Goal: Check status: Check status

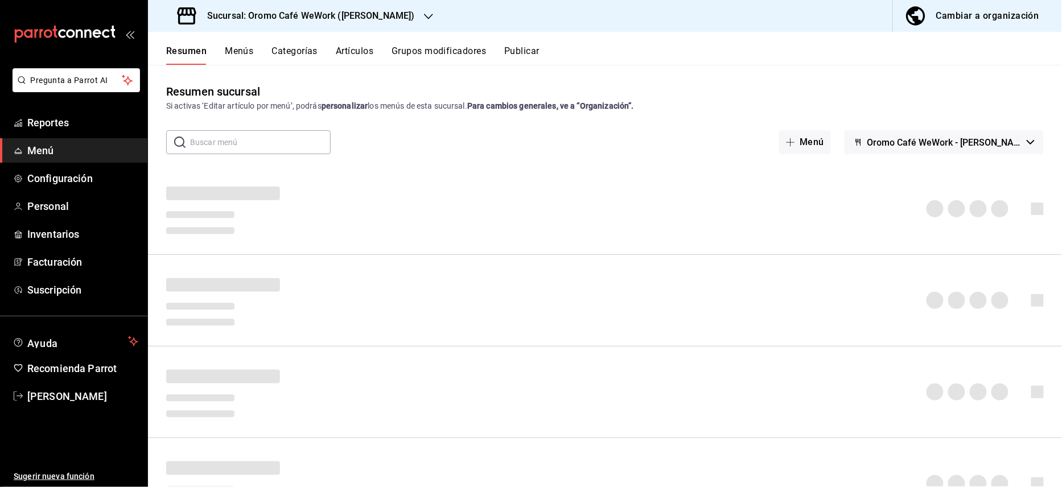
click at [311, 14] on h3 "Sucursal: Oromo Café WeWork (Cervantes Saavedra)" at bounding box center [306, 16] width 217 height 14
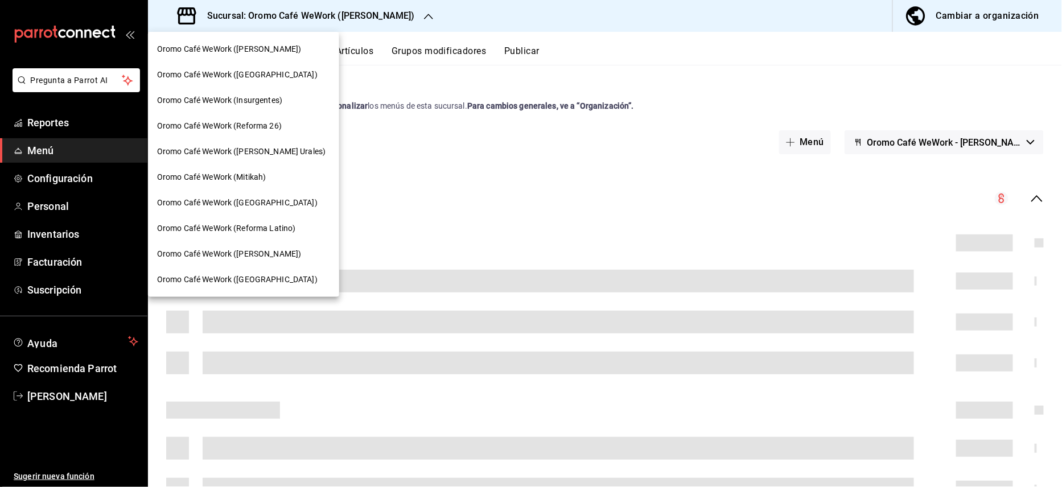
click at [277, 57] on div "Oromo Café WeWork (Mariano Escobedo)" at bounding box center [243, 49] width 191 height 26
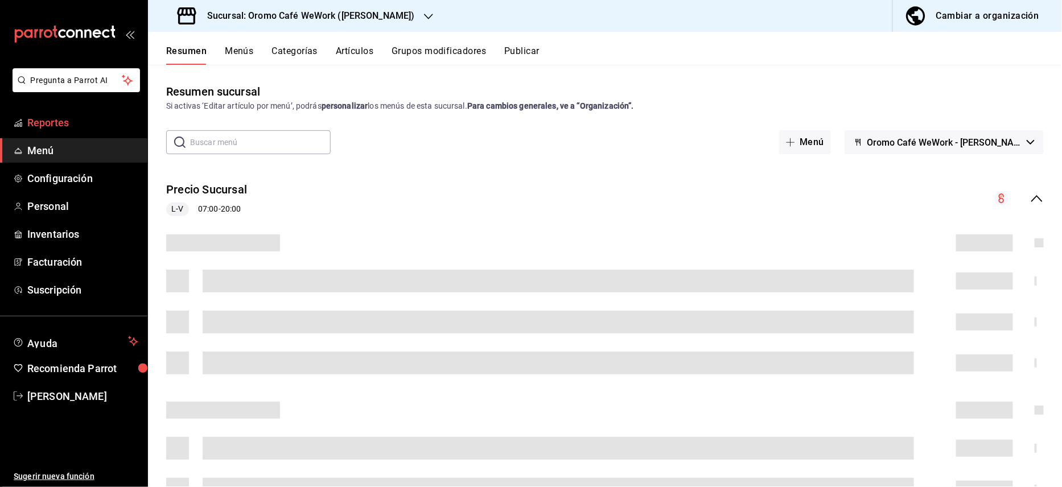
click at [60, 121] on span "Reportes" at bounding box center [82, 122] width 111 height 15
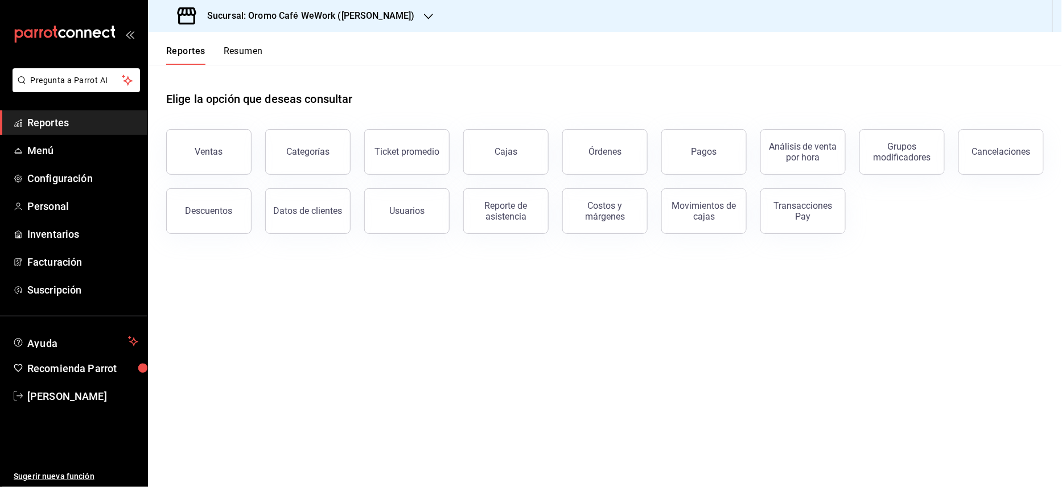
drag, startPoint x: 184, startPoint y: 146, endPoint x: 335, endPoint y: 199, distance: 159.8
click at [183, 146] on button "Ventas" at bounding box center [208, 152] width 85 height 46
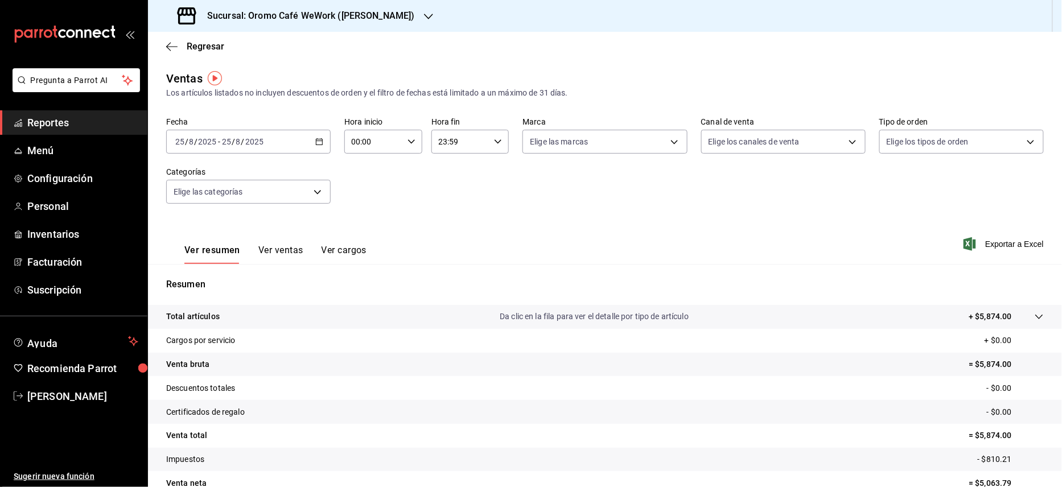
scroll to position [58, 0]
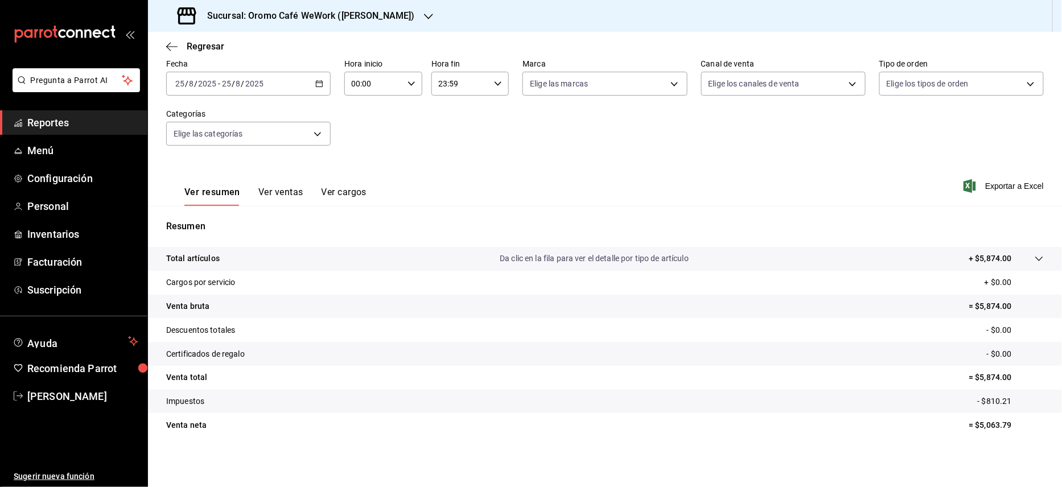
click at [278, 191] on button "Ver ventas" at bounding box center [280, 196] width 45 height 19
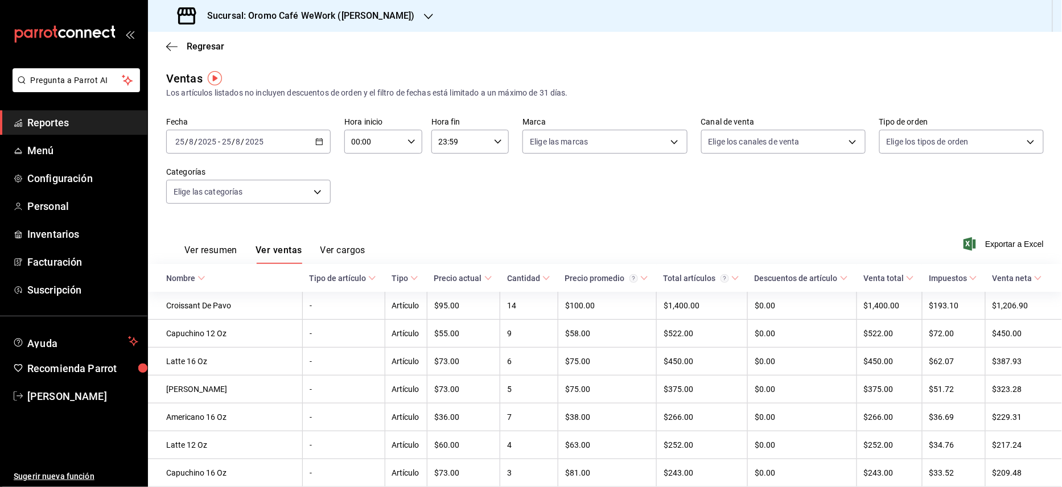
scroll to position [76, 0]
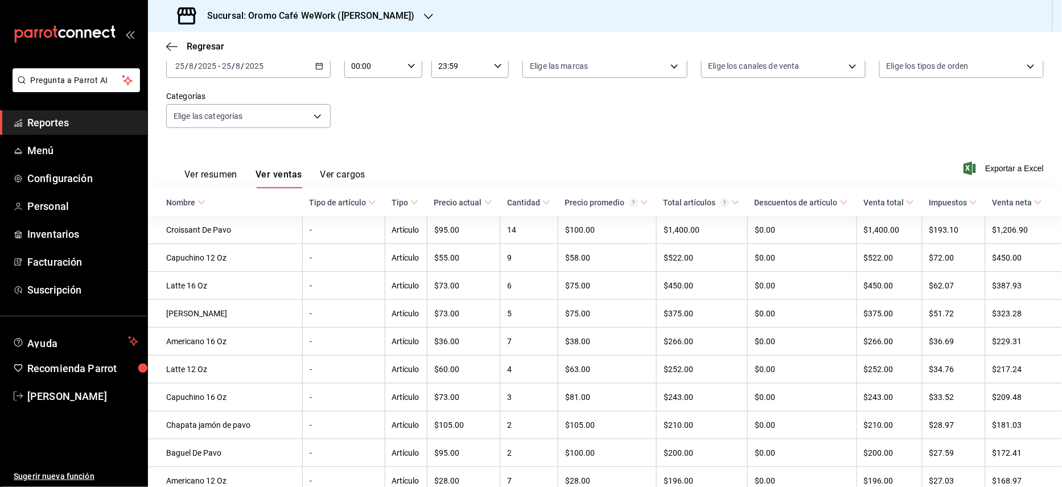
click at [358, 171] on button "Ver cargos" at bounding box center [343, 178] width 46 height 19
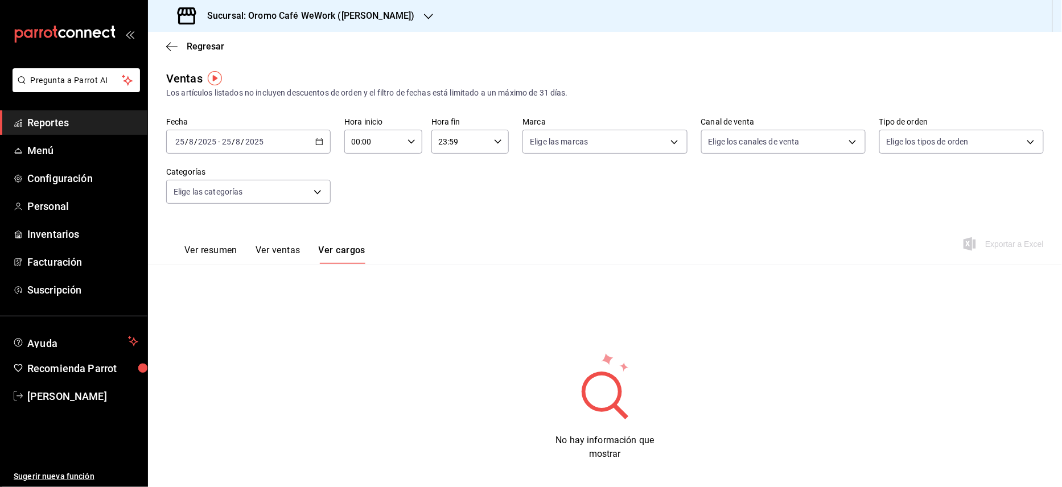
click at [263, 251] on button "Ver ventas" at bounding box center [278, 254] width 45 height 19
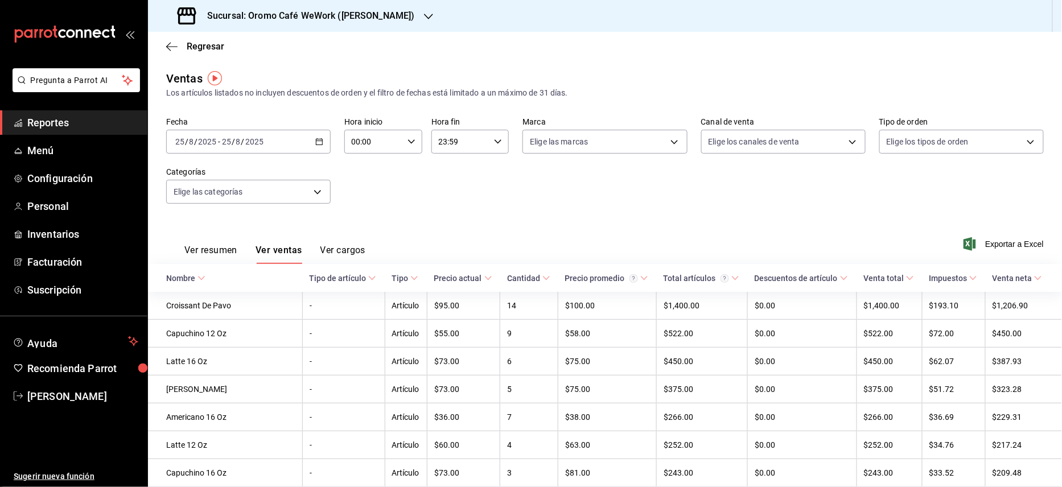
click at [199, 245] on button "Ver resumen" at bounding box center [210, 254] width 53 height 19
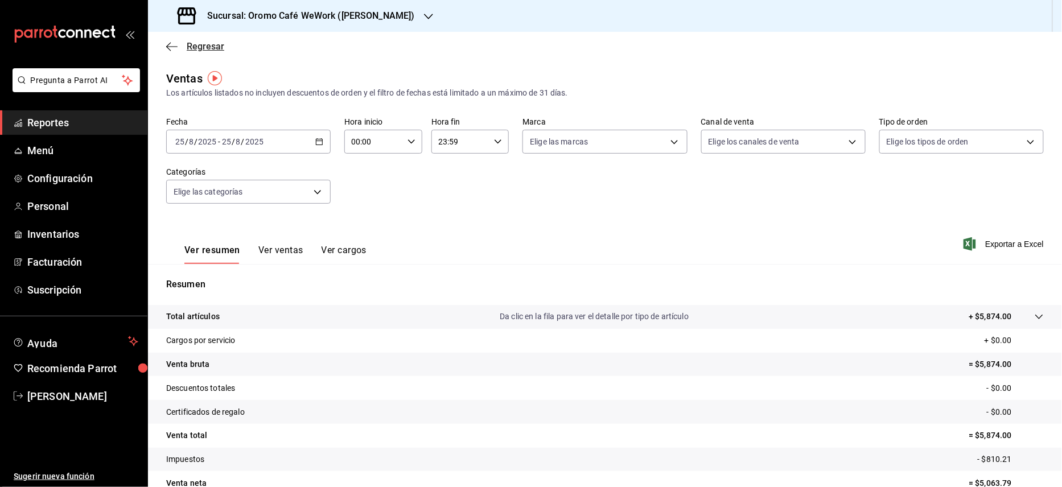
click at [180, 42] on span "Regresar" at bounding box center [195, 46] width 58 height 11
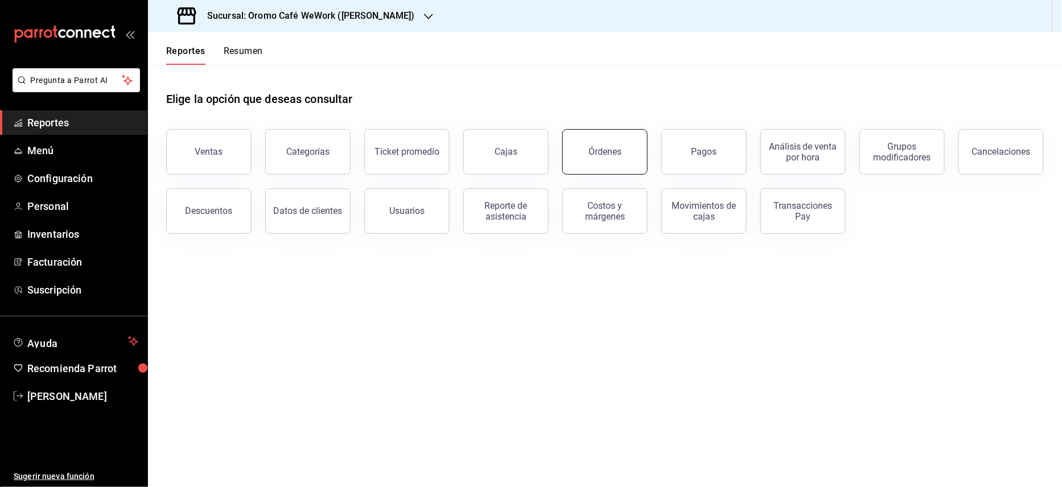
click at [607, 165] on button "Órdenes" at bounding box center [604, 152] width 85 height 46
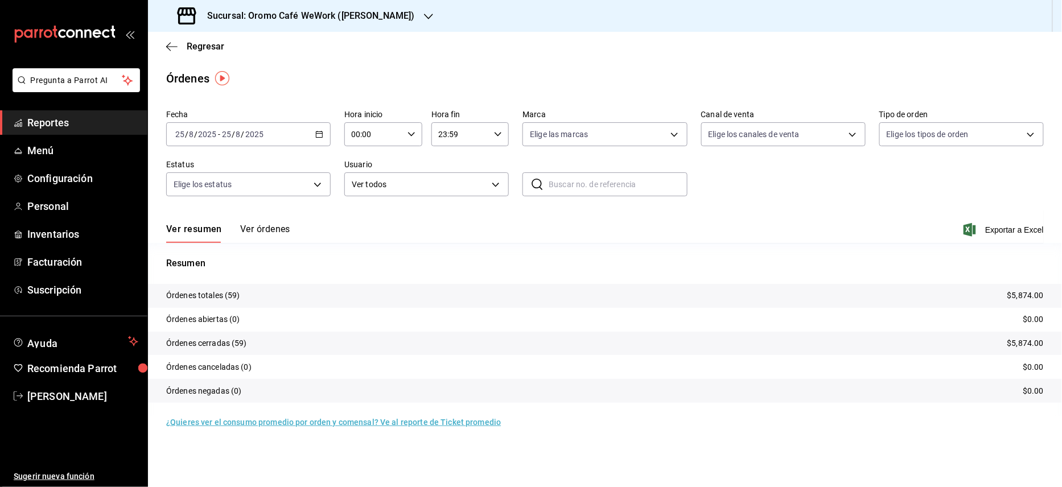
click at [410, 18] on h3 "Sucursal: Oromo Café WeWork ([PERSON_NAME])" at bounding box center [306, 16] width 217 height 14
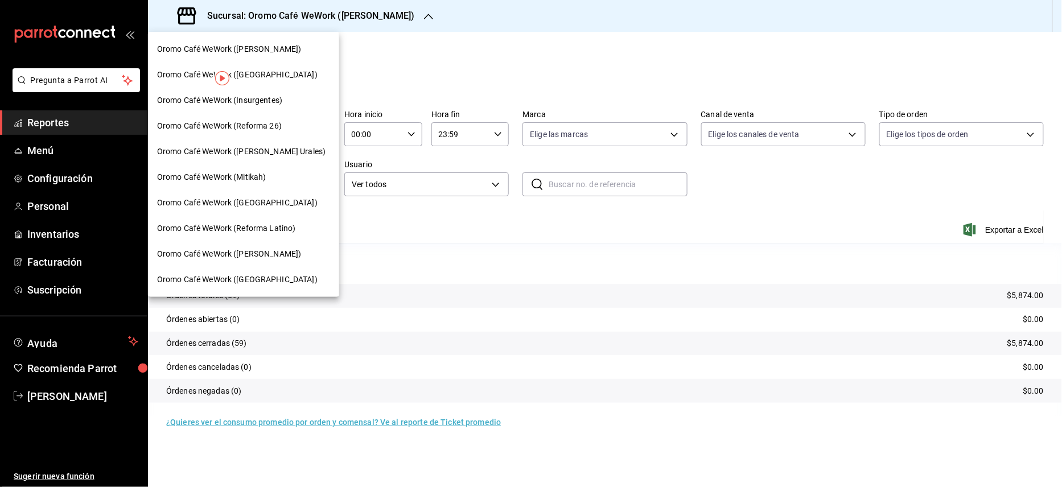
click at [255, 48] on span "Oromo Café WeWork (Mariano Escobedo)" at bounding box center [229, 49] width 144 height 12
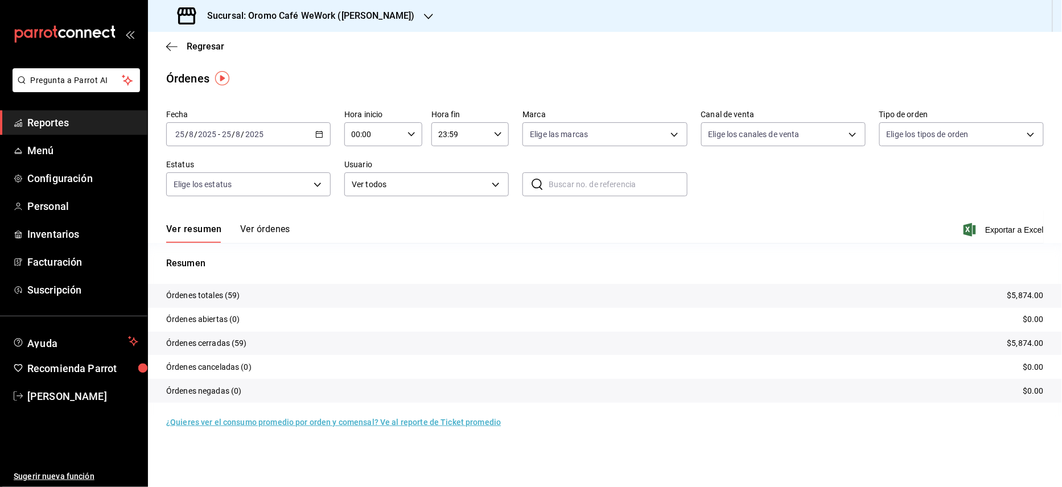
click at [321, 133] on icon "button" at bounding box center [319, 134] width 8 height 8
click at [222, 291] on span "Rango de fechas" at bounding box center [220, 297] width 88 height 12
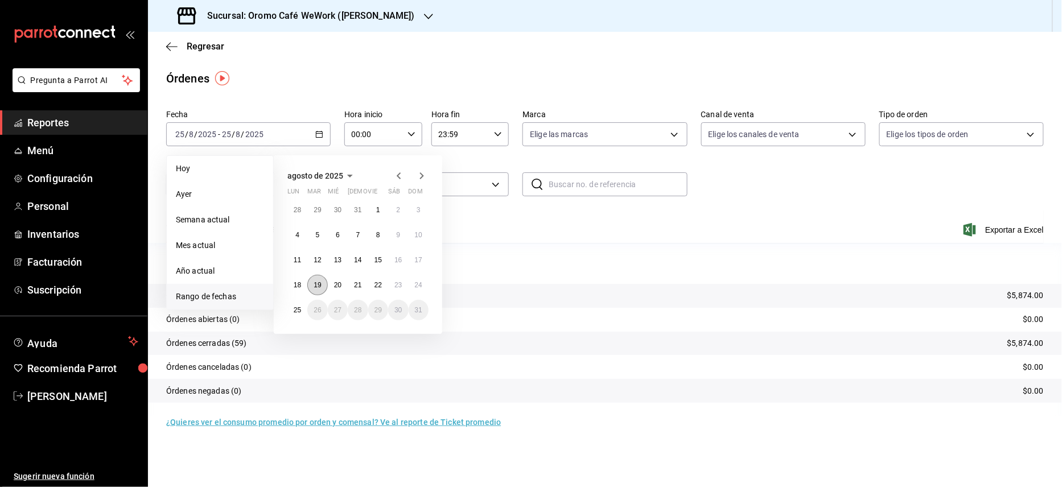
click at [319, 282] on abbr "19" at bounding box center [317, 285] width 7 height 8
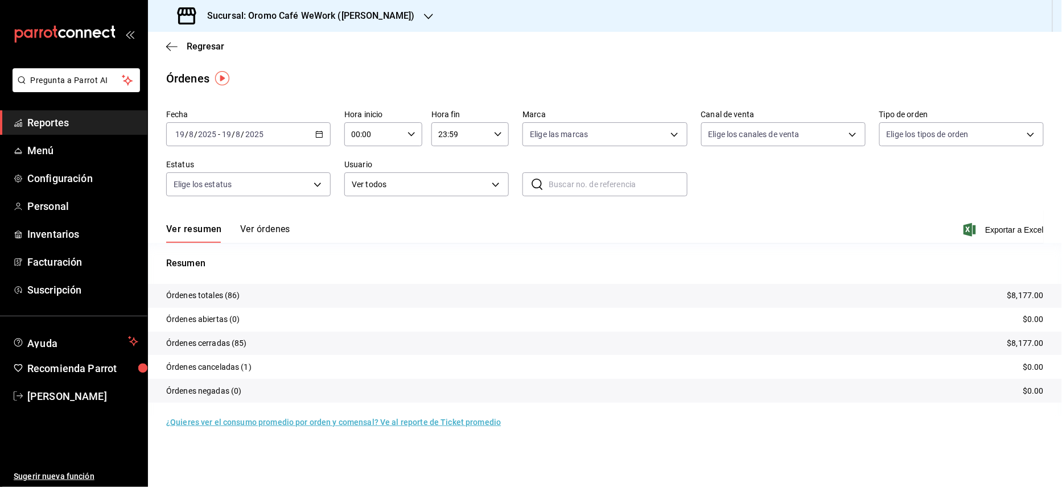
click at [397, 14] on h3 "Sucursal: Oromo Café WeWork ([PERSON_NAME])" at bounding box center [306, 16] width 217 height 14
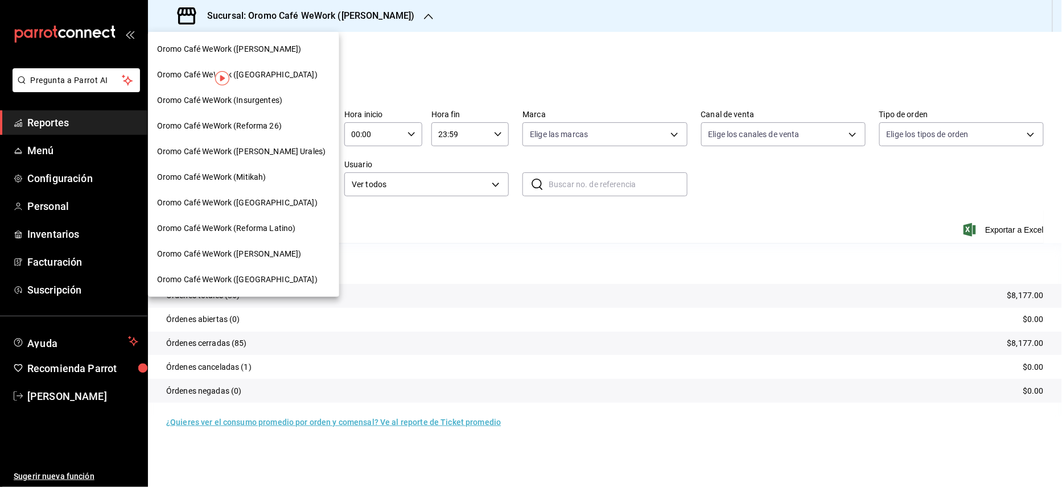
click at [499, 287] on div at bounding box center [531, 243] width 1062 height 487
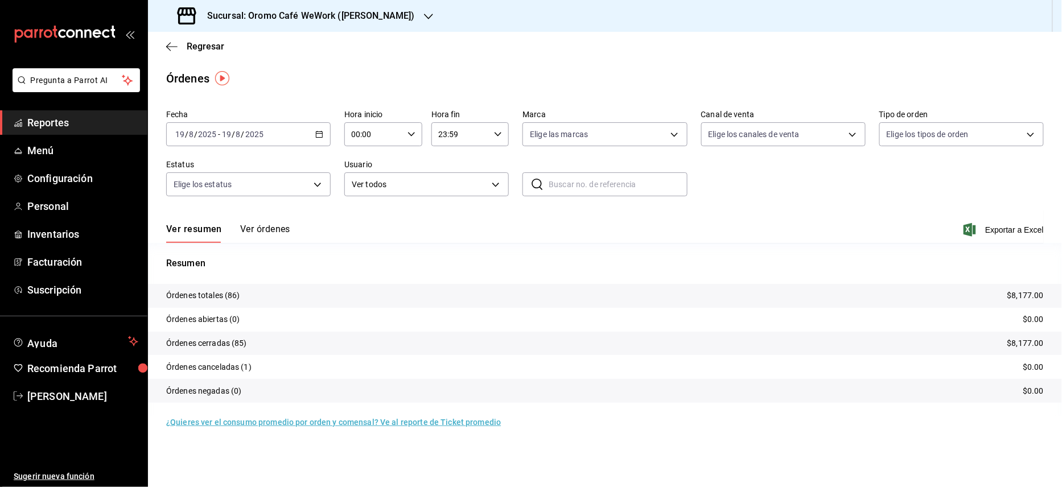
click at [319, 127] on div "2025-08-19 19 / 8 / 2025 - 2025-08-19 19 / 8 / 2025" at bounding box center [248, 134] width 164 height 24
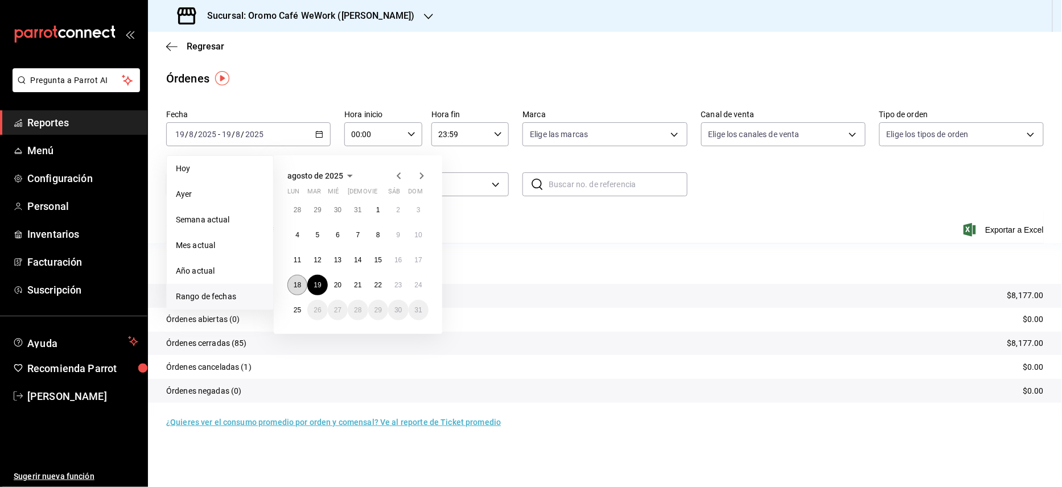
click at [297, 283] on abbr "18" at bounding box center [297, 285] width 7 height 8
click at [380, 285] on abbr "22" at bounding box center [378, 285] width 7 height 8
